Goal: Information Seeking & Learning: Check status

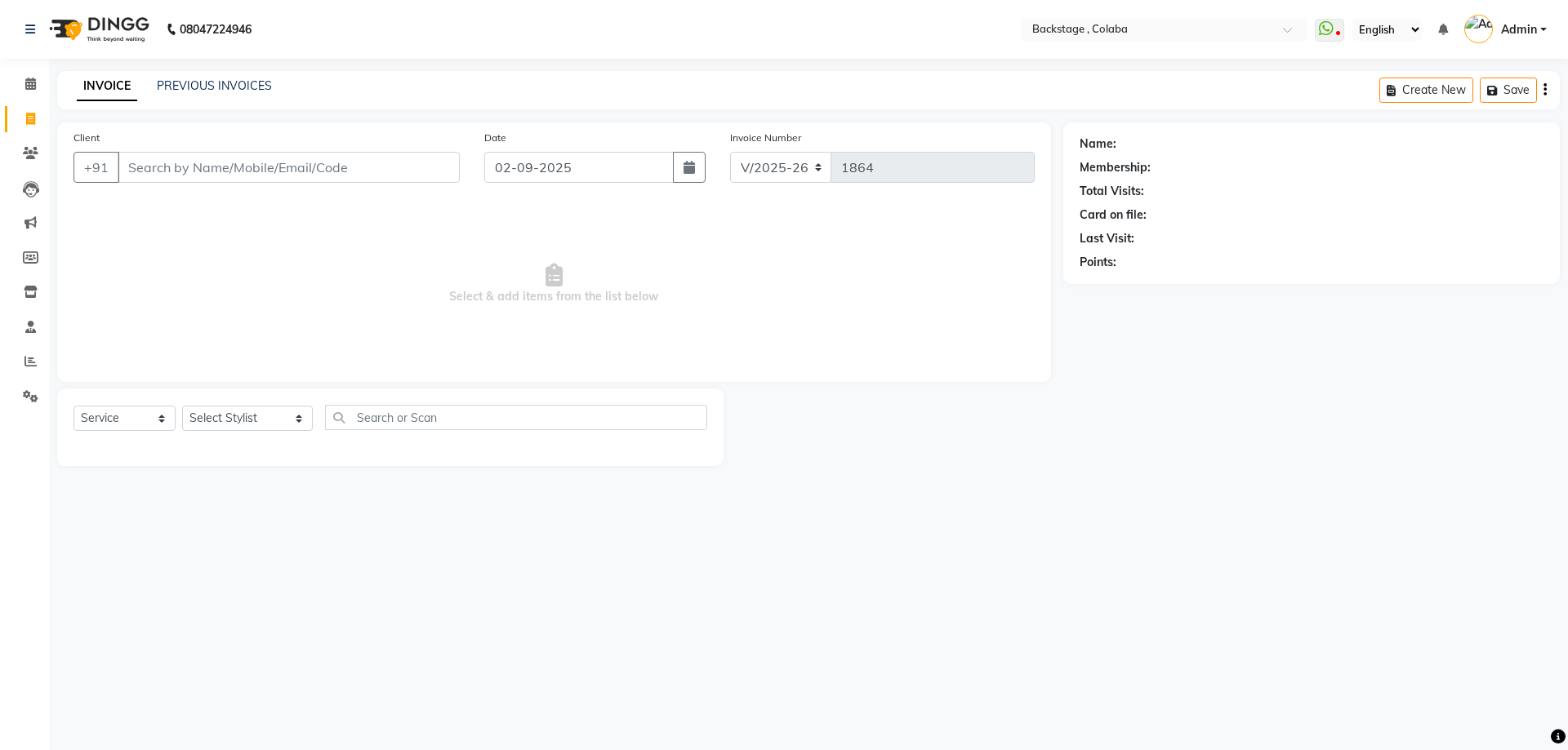
select select "5451"
select select "service"
drag, startPoint x: 71, startPoint y: 68, endPoint x: 43, endPoint y: 81, distance: 30.9
click at [70, 70] on div "08047224946 Select Location × Backstage , Colaba WhatsApp Status ✕ Status: Disc…" at bounding box center [784, 375] width 1568 height 750
click at [43, 81] on app-home "08047224946 Select Location × Backstage , Colaba WhatsApp Status ✕ Status: Disc…" at bounding box center [784, 245] width 1568 height 490
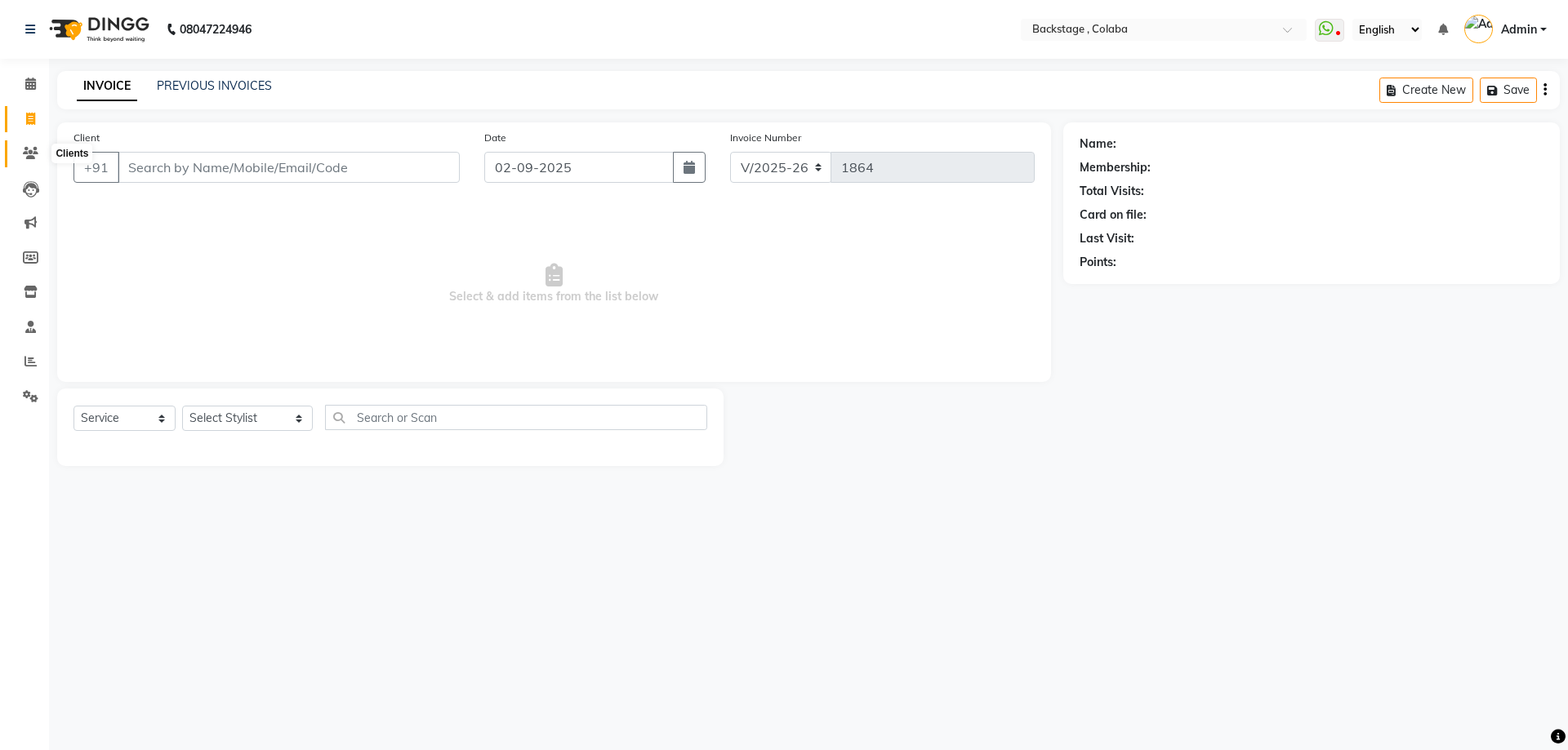
click at [34, 153] on icon at bounding box center [30, 153] width 16 height 12
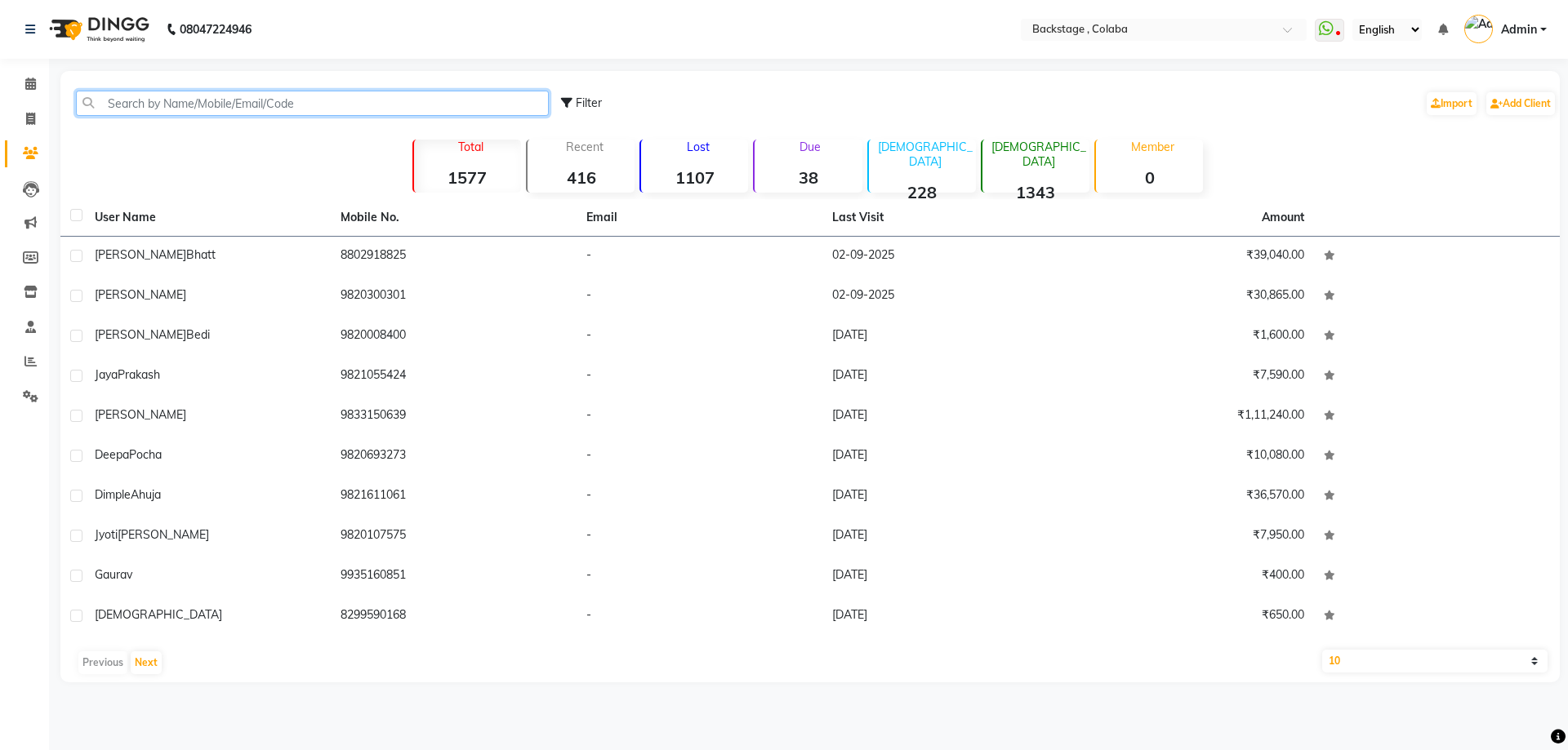
drag, startPoint x: 92, startPoint y: 101, endPoint x: 78, endPoint y: 100, distance: 14.0
click at [91, 97] on input "text" at bounding box center [312, 103] width 472 height 25
click at [120, 103] on input "text" at bounding box center [312, 103] width 472 height 25
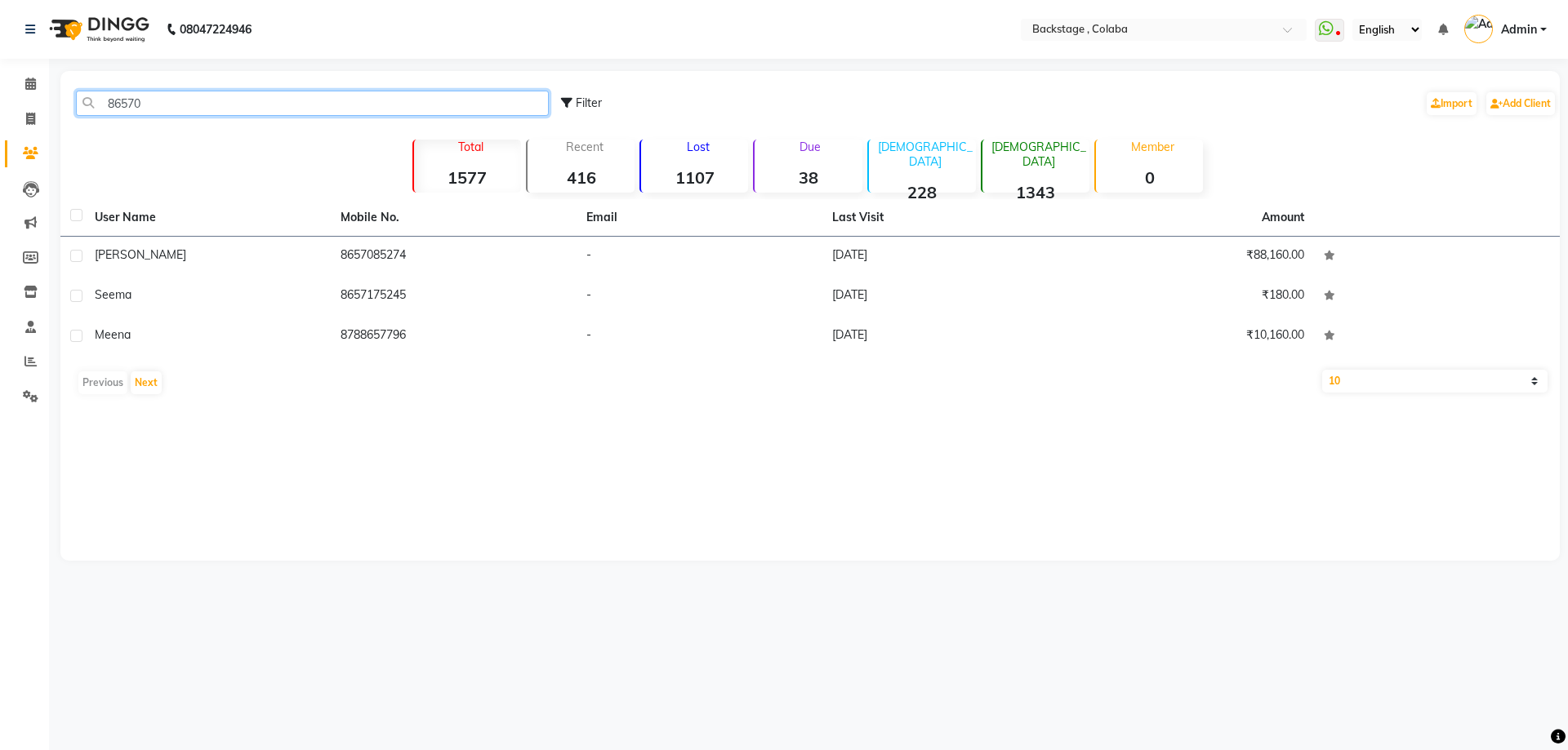
click at [120, 103] on input "86570" at bounding box center [312, 103] width 472 height 25
click at [116, 106] on input "86570" at bounding box center [312, 103] width 472 height 25
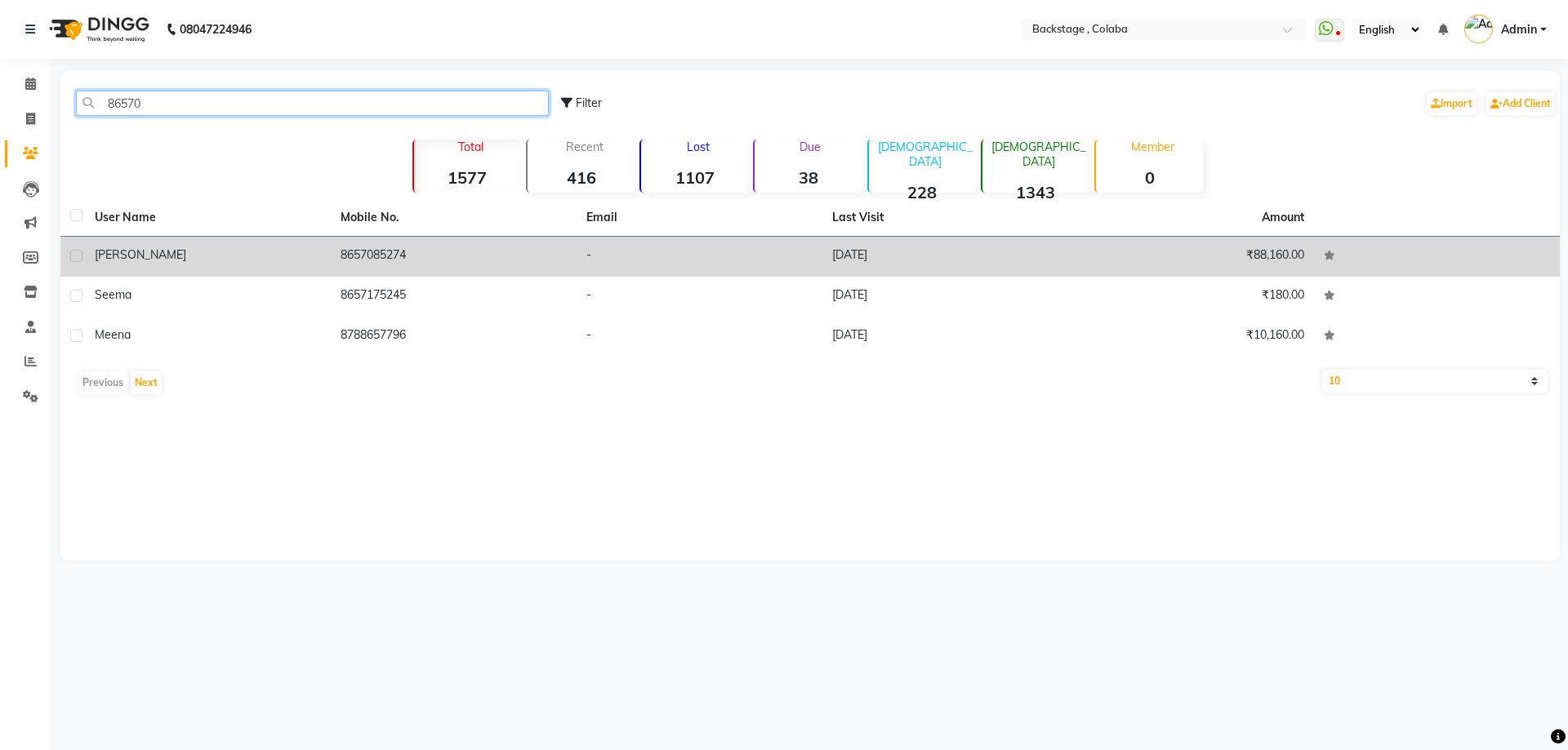
type input "86570"
click at [533, 250] on td "8657085274" at bounding box center [454, 256] width 246 height 40
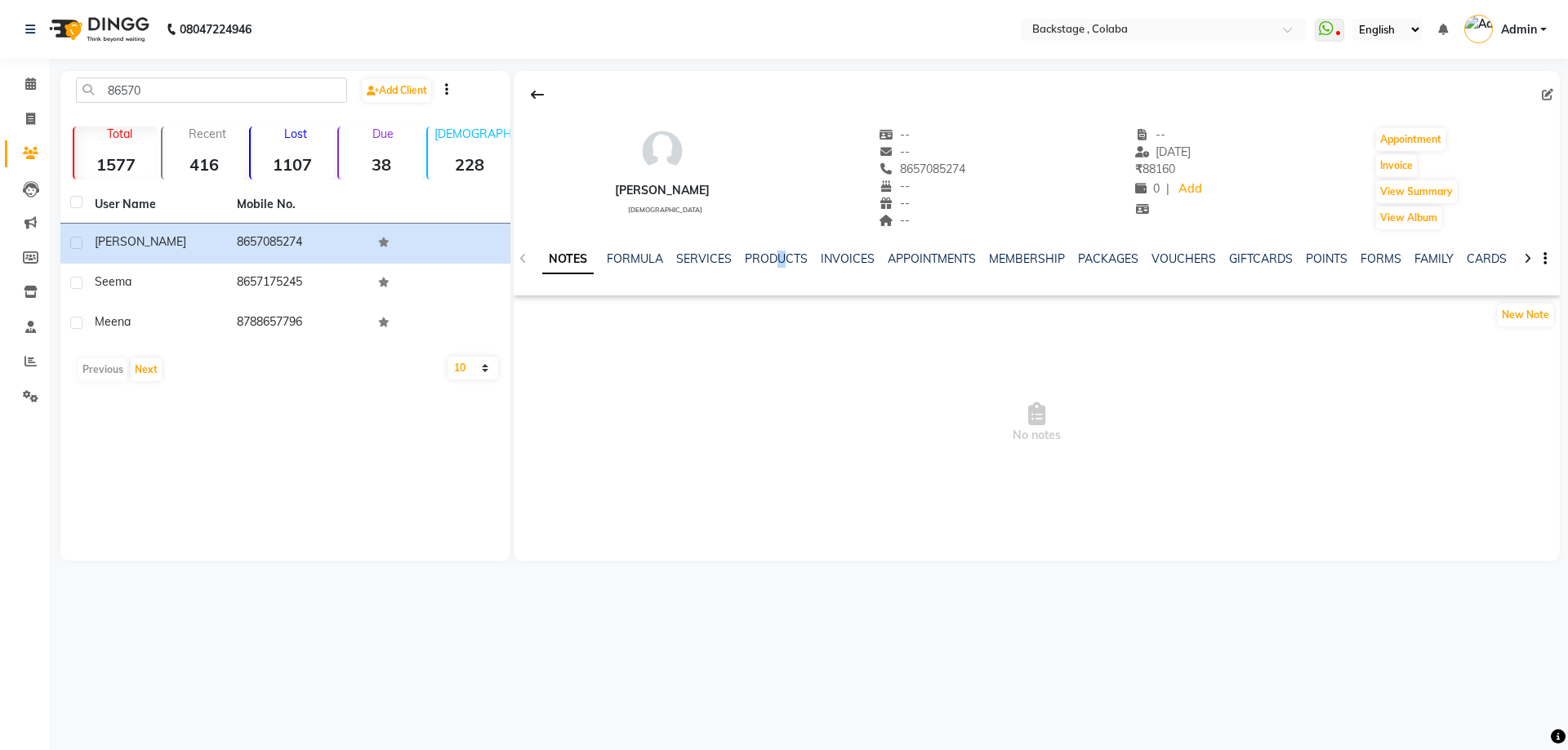
click at [775, 248] on div "NOTES FORMULA SERVICES PRODUCTS INVOICES APPOINTMENTS MEMBERSHIP PACKAGES VOUCH…" at bounding box center [1036, 259] width 1046 height 56
click at [772, 255] on link "PRODUCTS" at bounding box center [775, 259] width 63 height 15
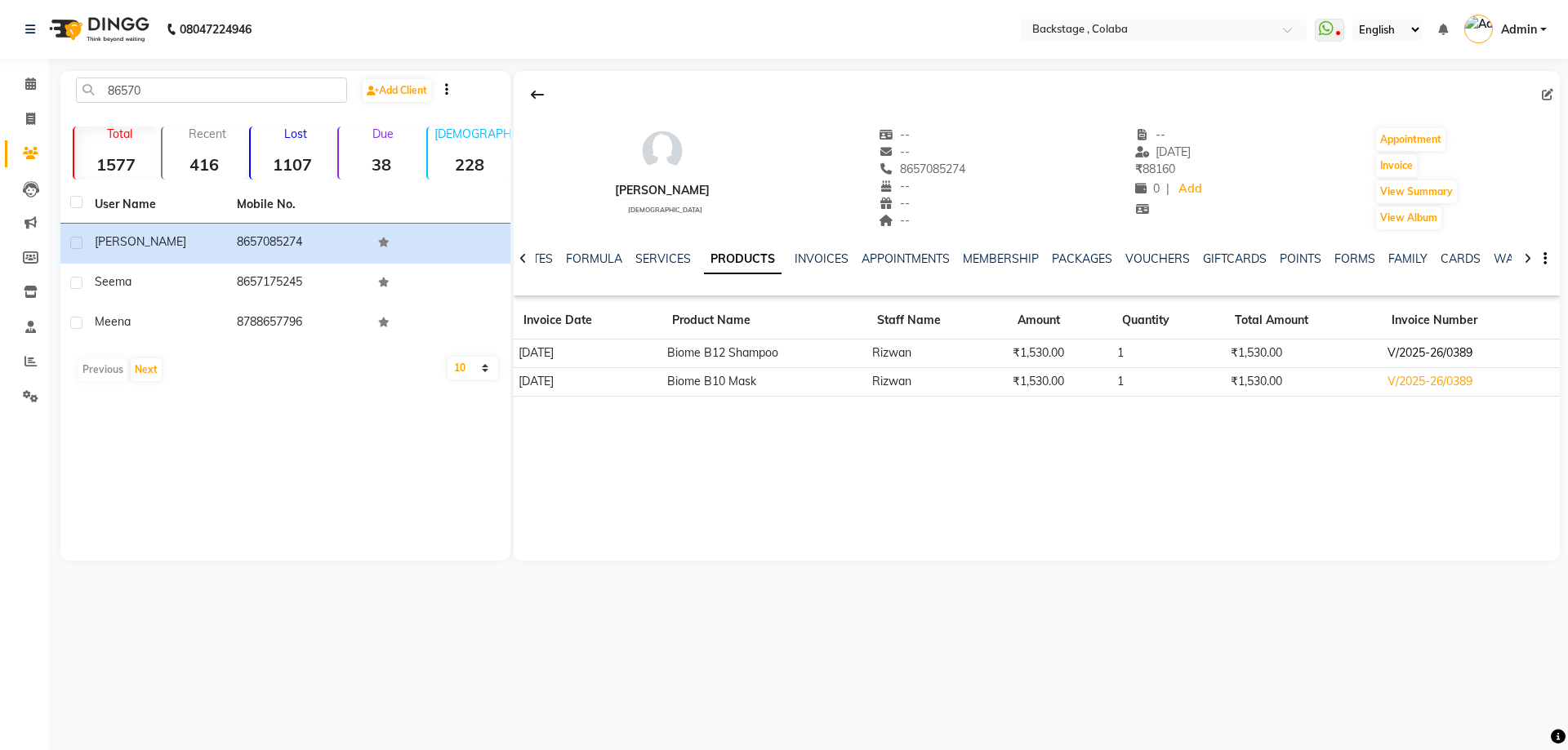
click at [1425, 346] on td "V/2025-26/0389" at bounding box center [1470, 354] width 178 height 29
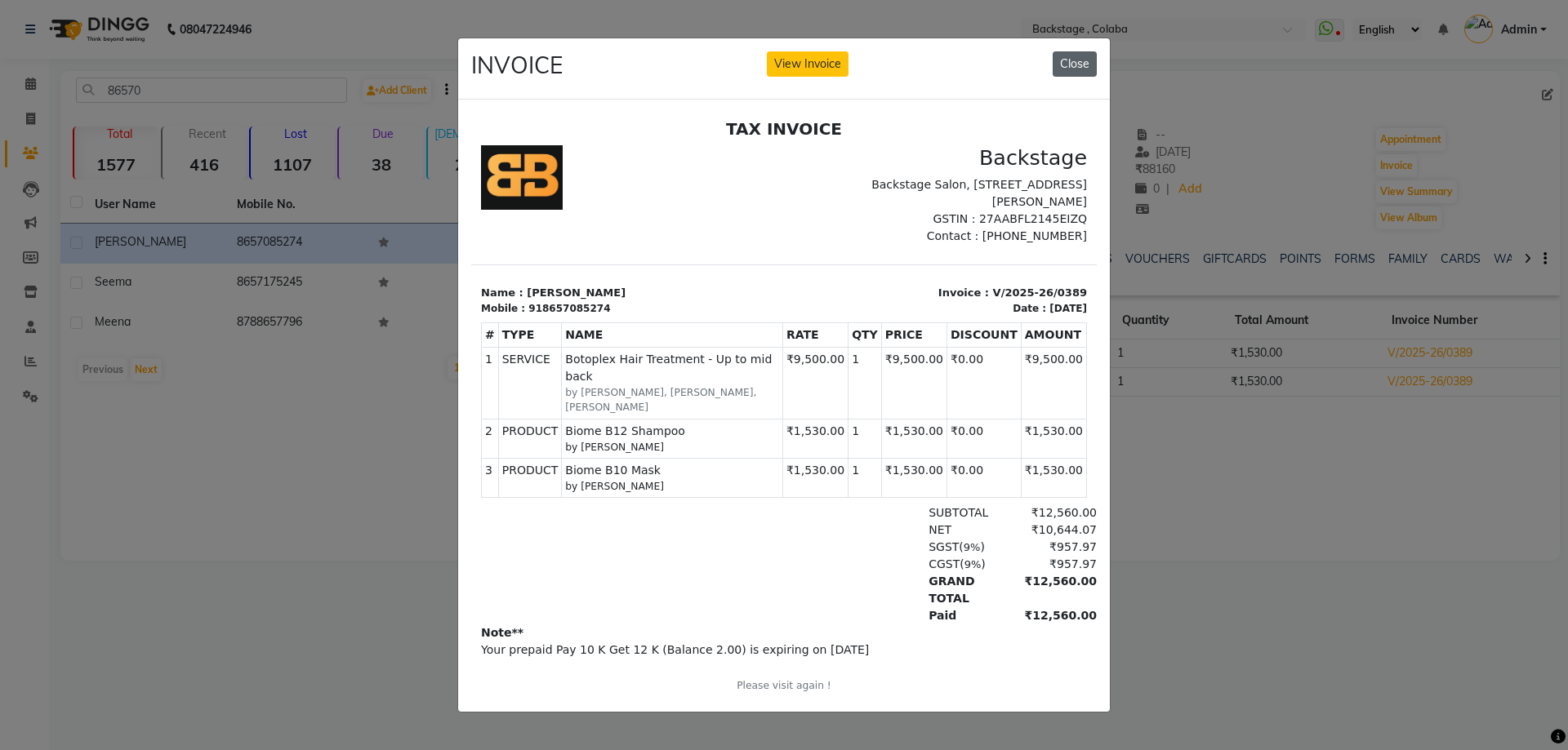
click at [1087, 52] on button "Close" at bounding box center [1074, 64] width 44 height 25
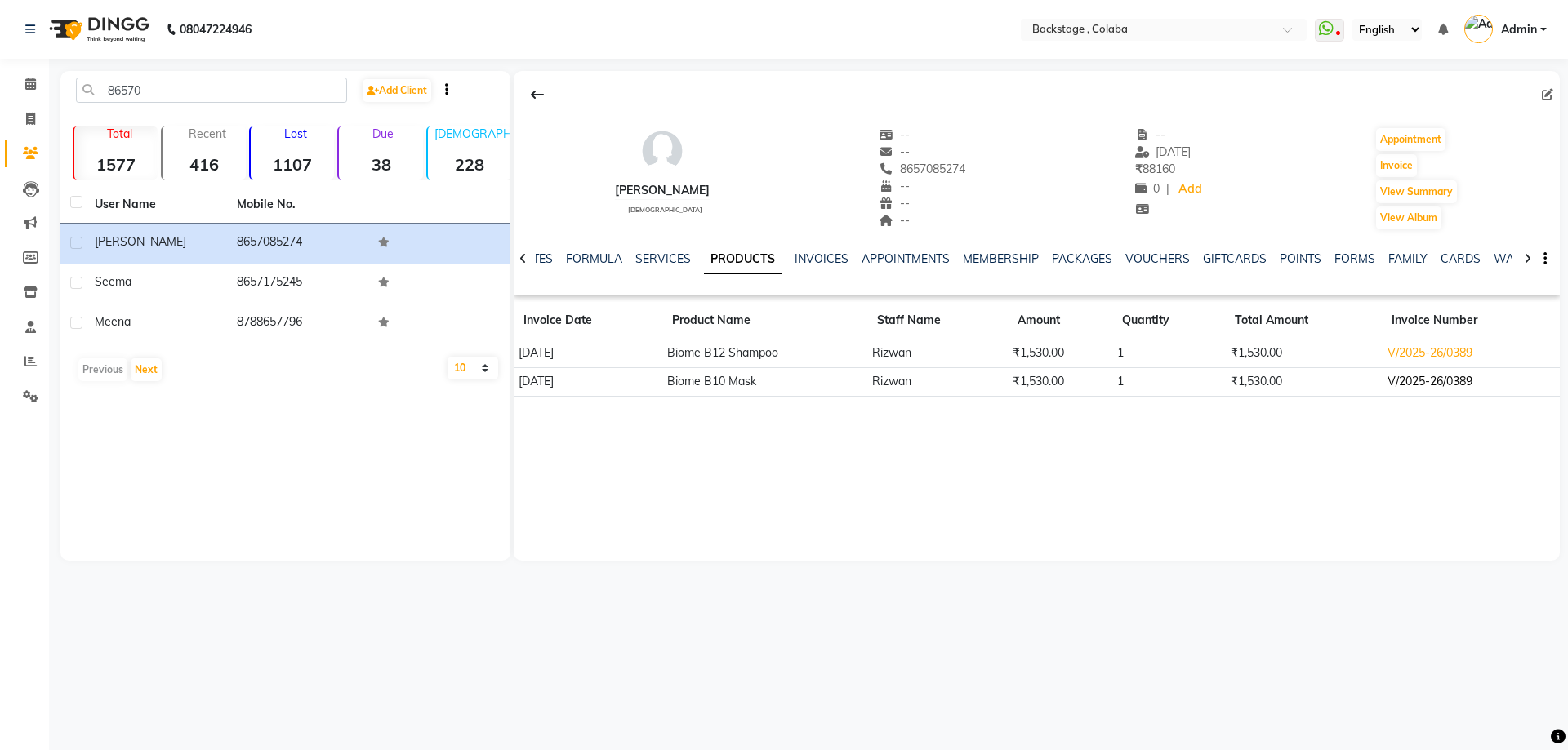
click at [1441, 391] on td "V/2025-26/0389" at bounding box center [1470, 382] width 178 height 29
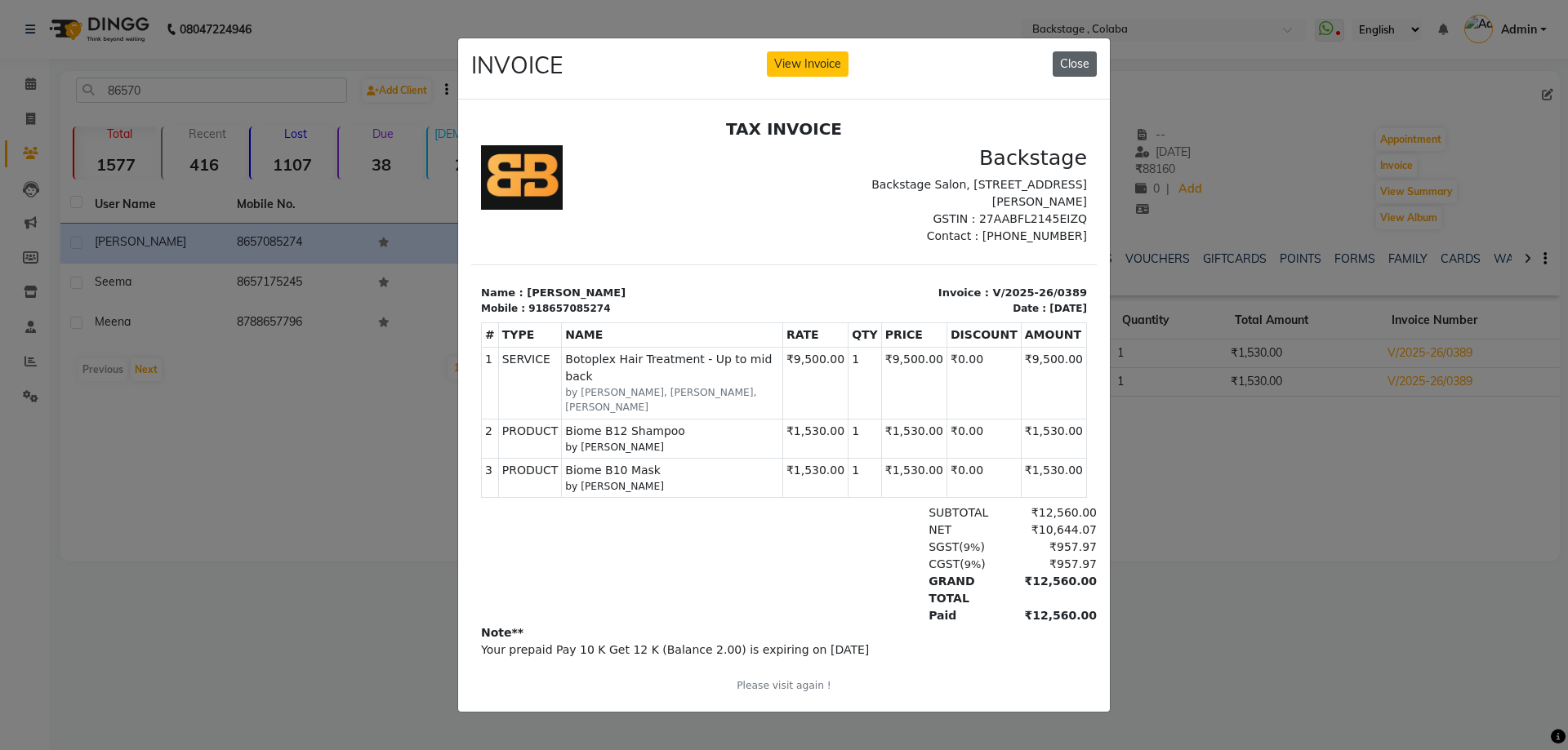
click at [1077, 54] on button "Close" at bounding box center [1074, 64] width 44 height 25
